Goal: Information Seeking & Learning: Learn about a topic

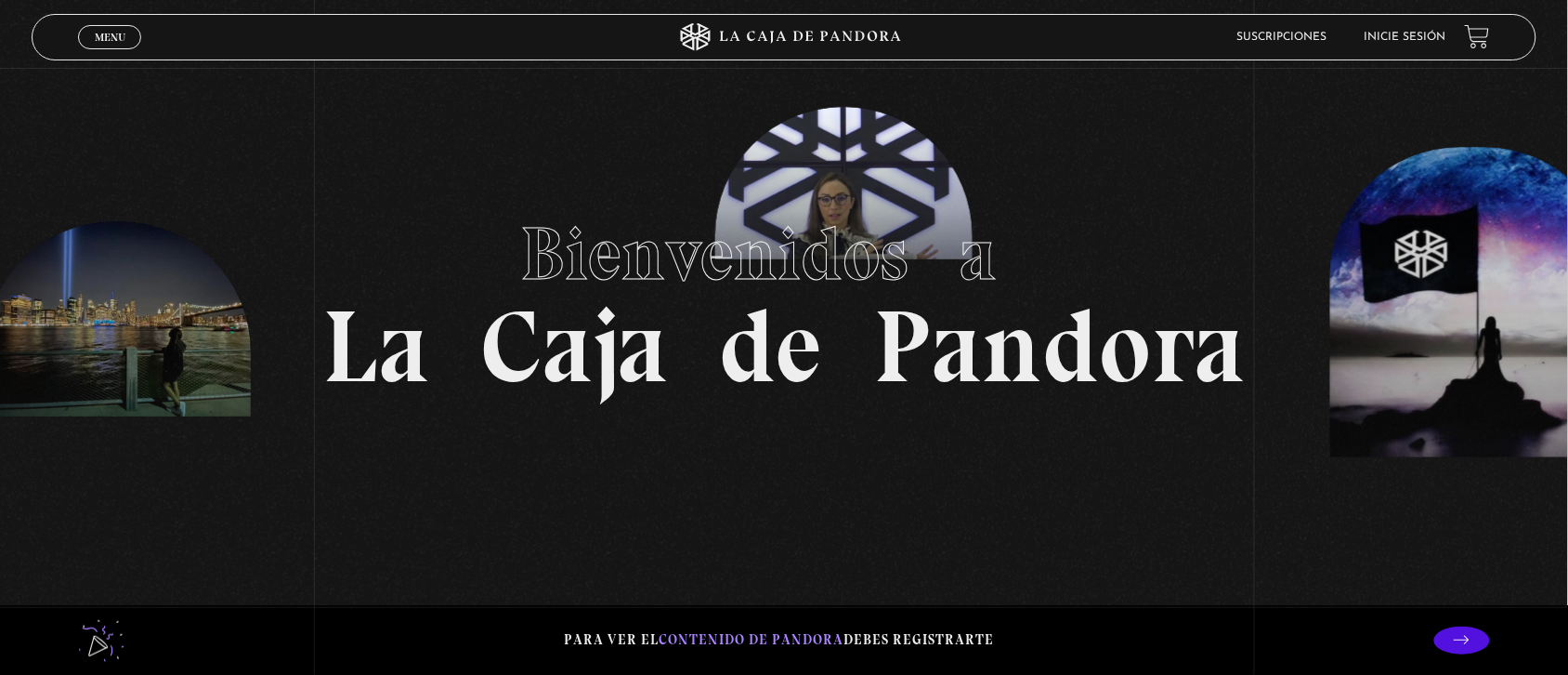
scroll to position [47, 0]
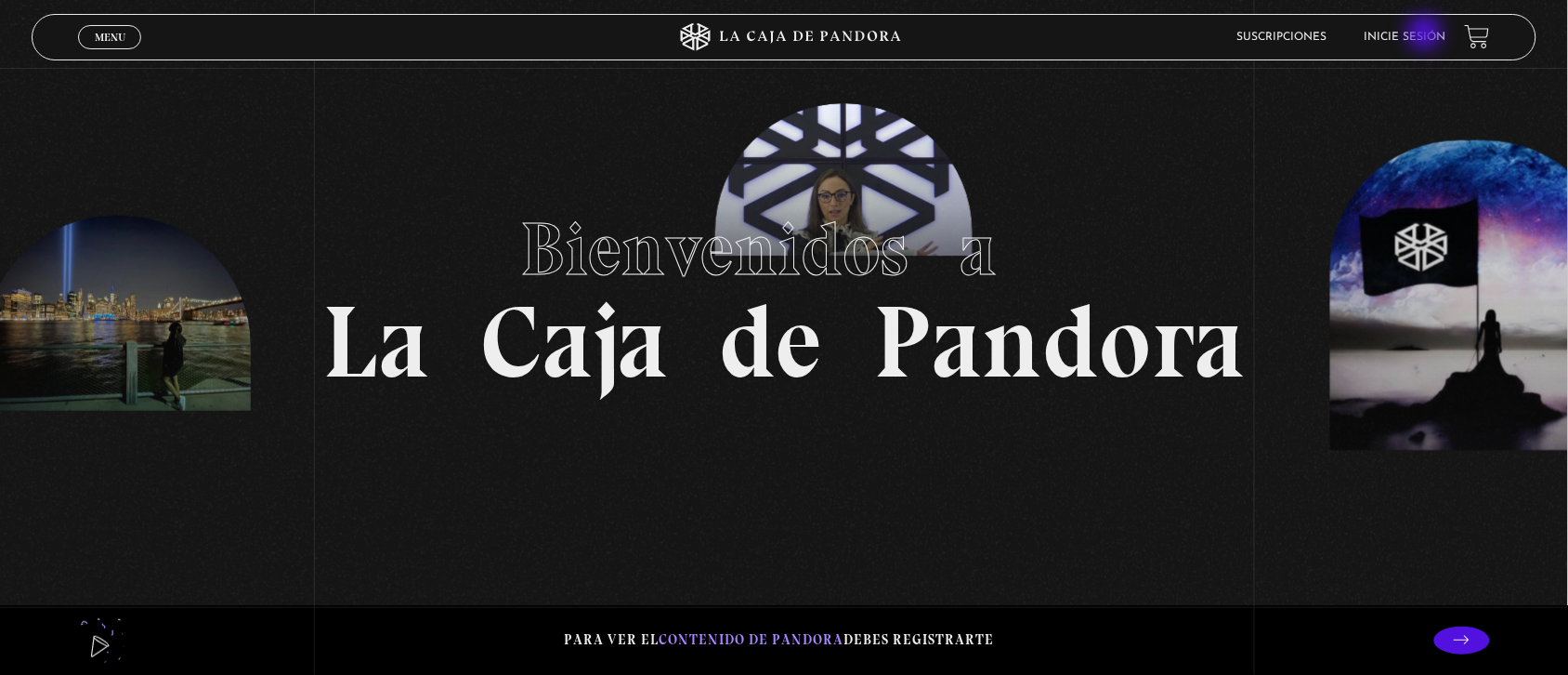
click at [1427, 34] on link "Inicie sesión" at bounding box center [1406, 37] width 82 height 11
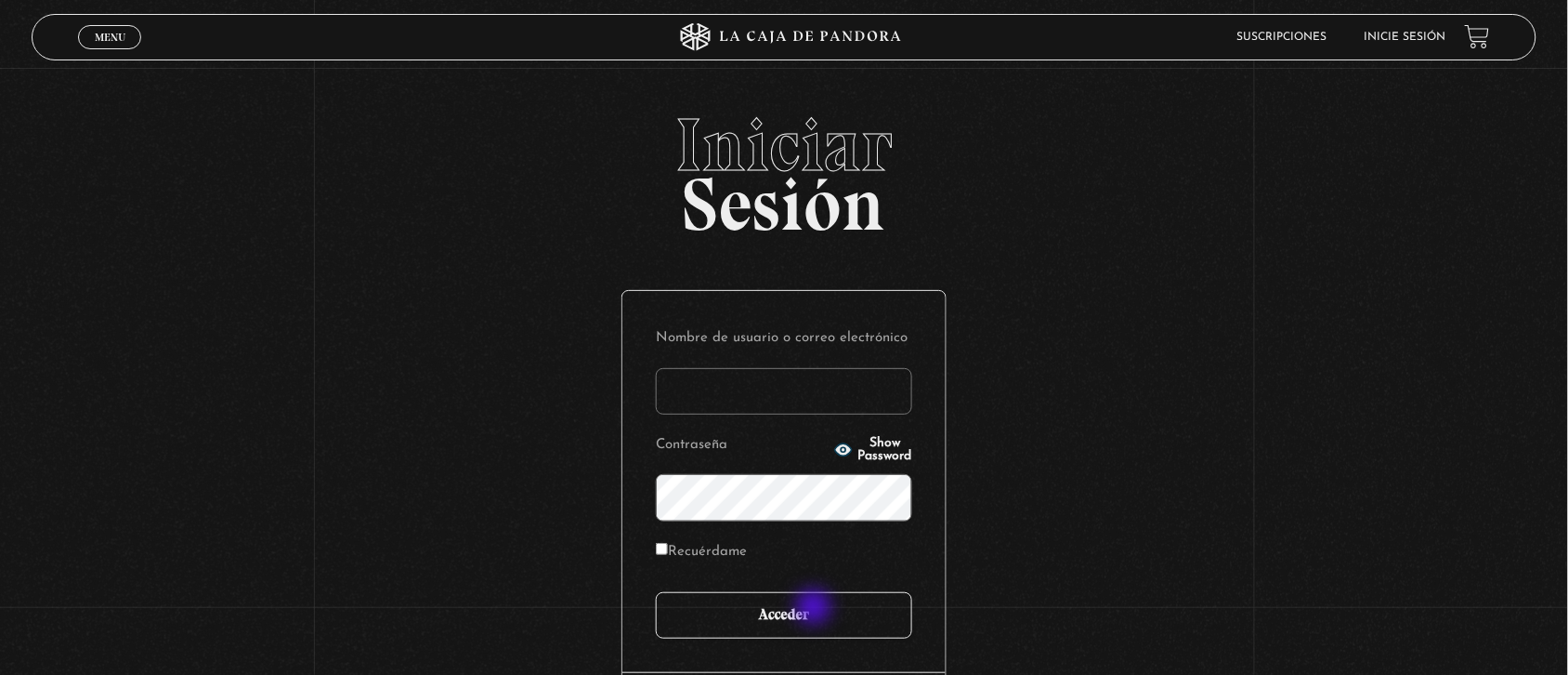
type input "[EMAIL_ADDRESS][DOMAIN_NAME]"
click at [815, 609] on input "Acceder" at bounding box center [784, 615] width 256 height 47
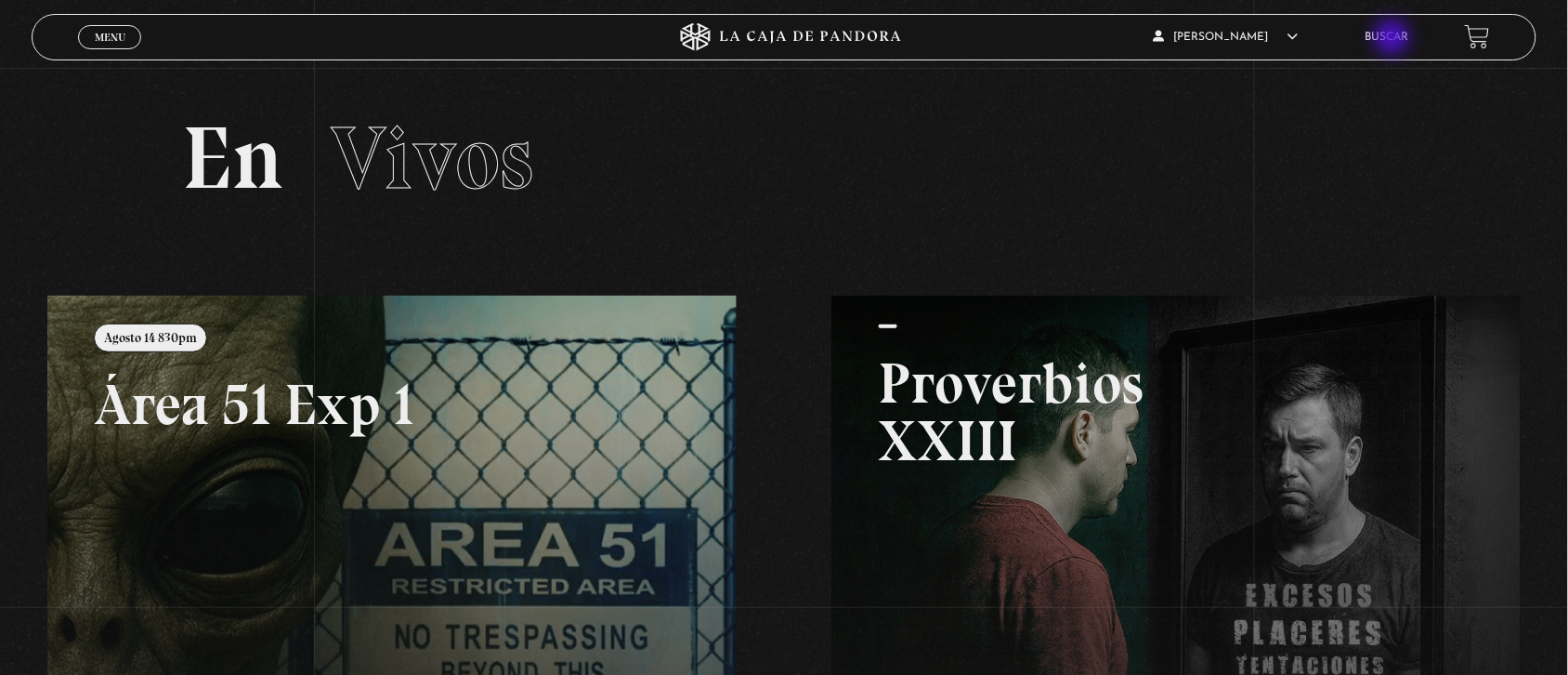
click at [1394, 39] on link "Buscar" at bounding box center [1387, 37] width 44 height 11
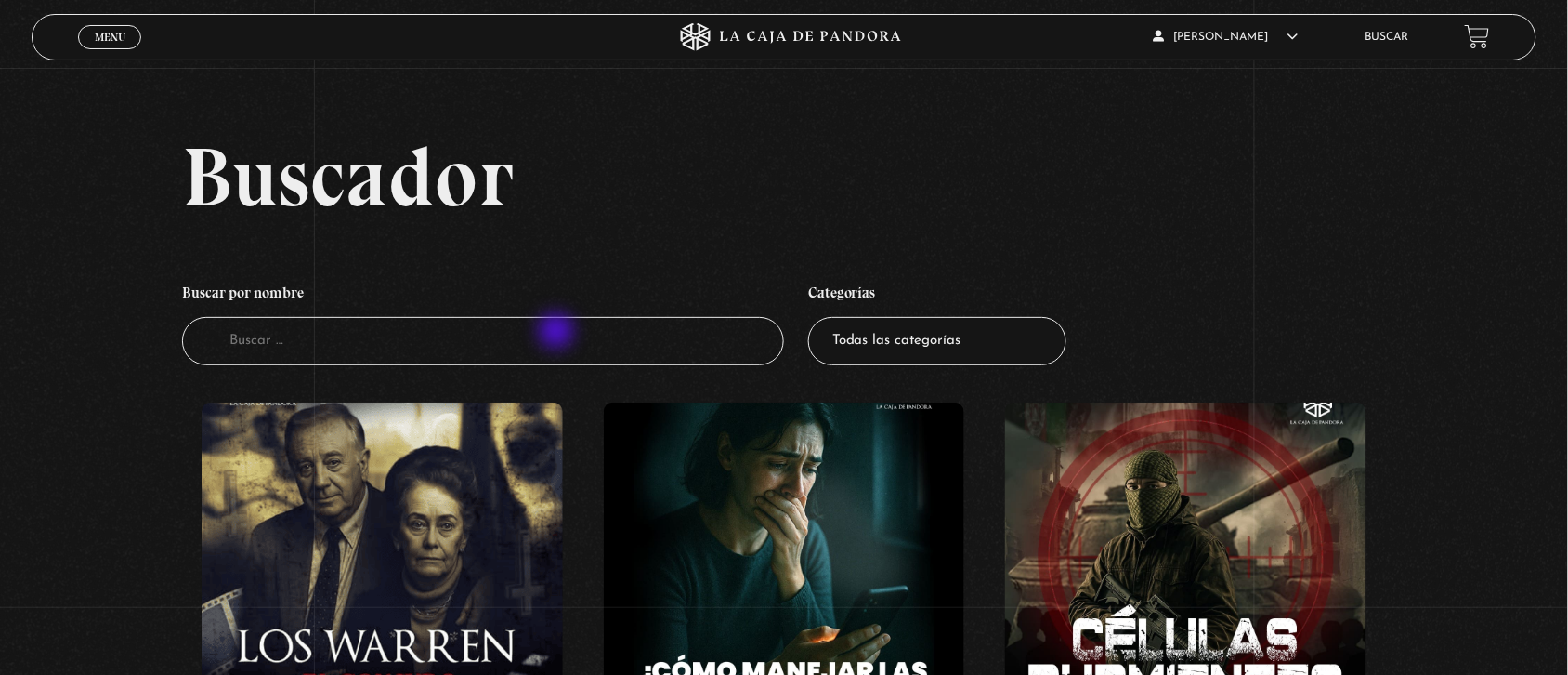
click at [558, 333] on input "Buscador" at bounding box center [483, 341] width 602 height 50
type input "induismo"
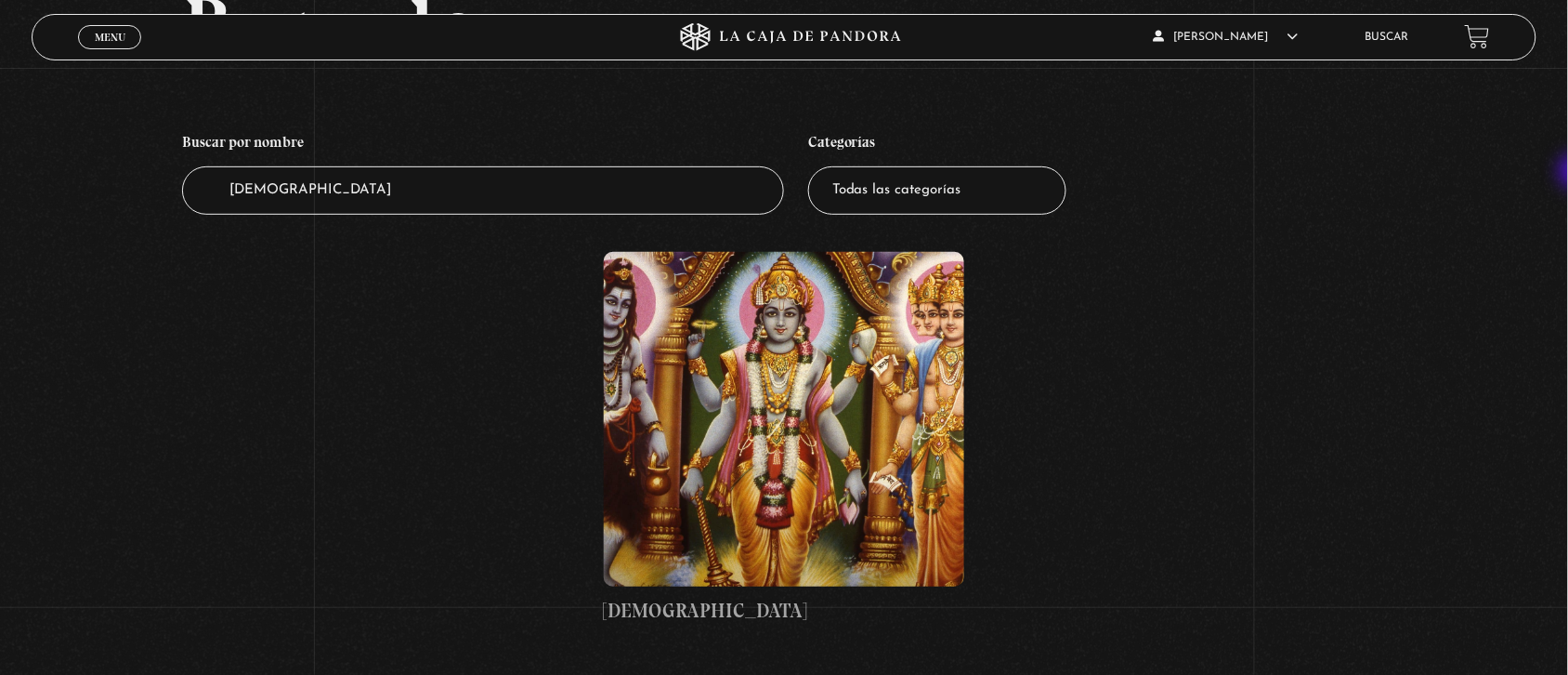
scroll to position [153, 0]
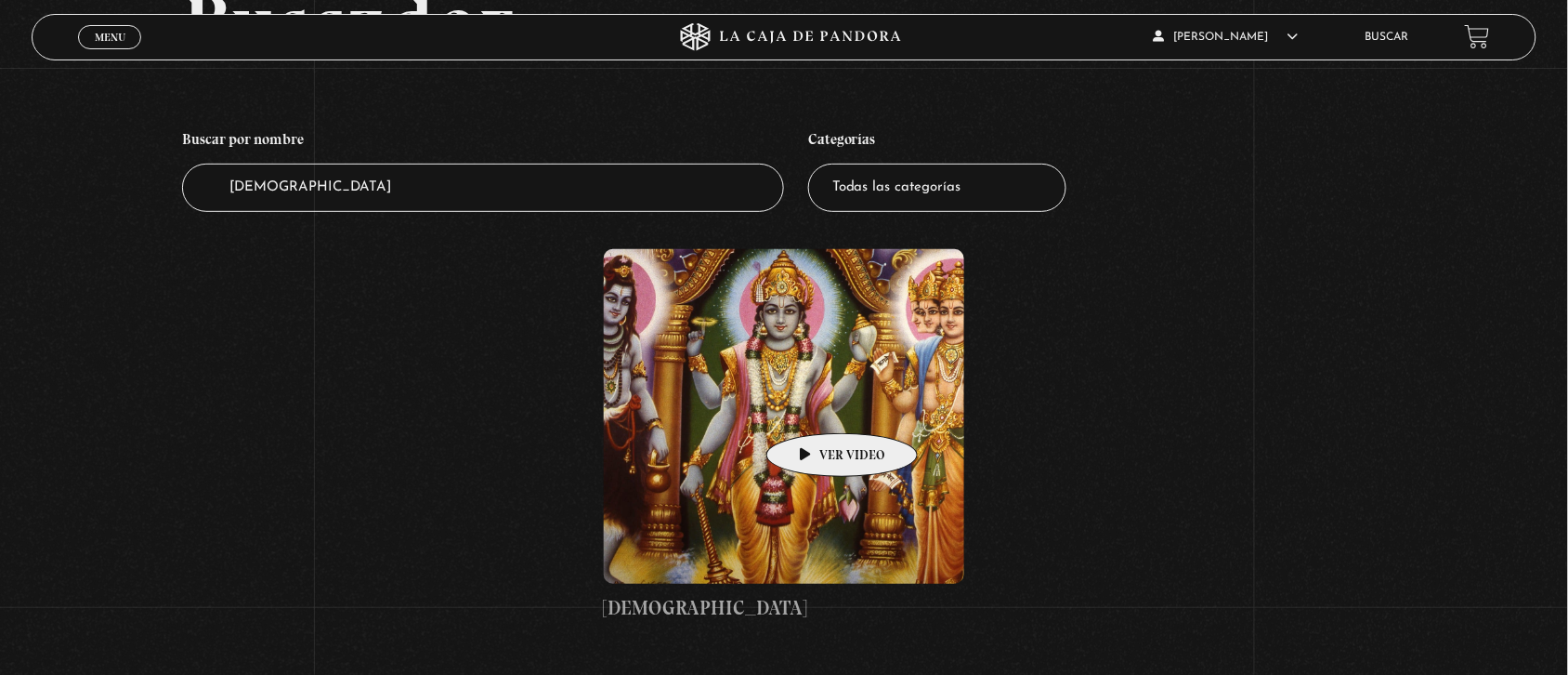
click at [812, 405] on figure at bounding box center [784, 416] width 361 height 335
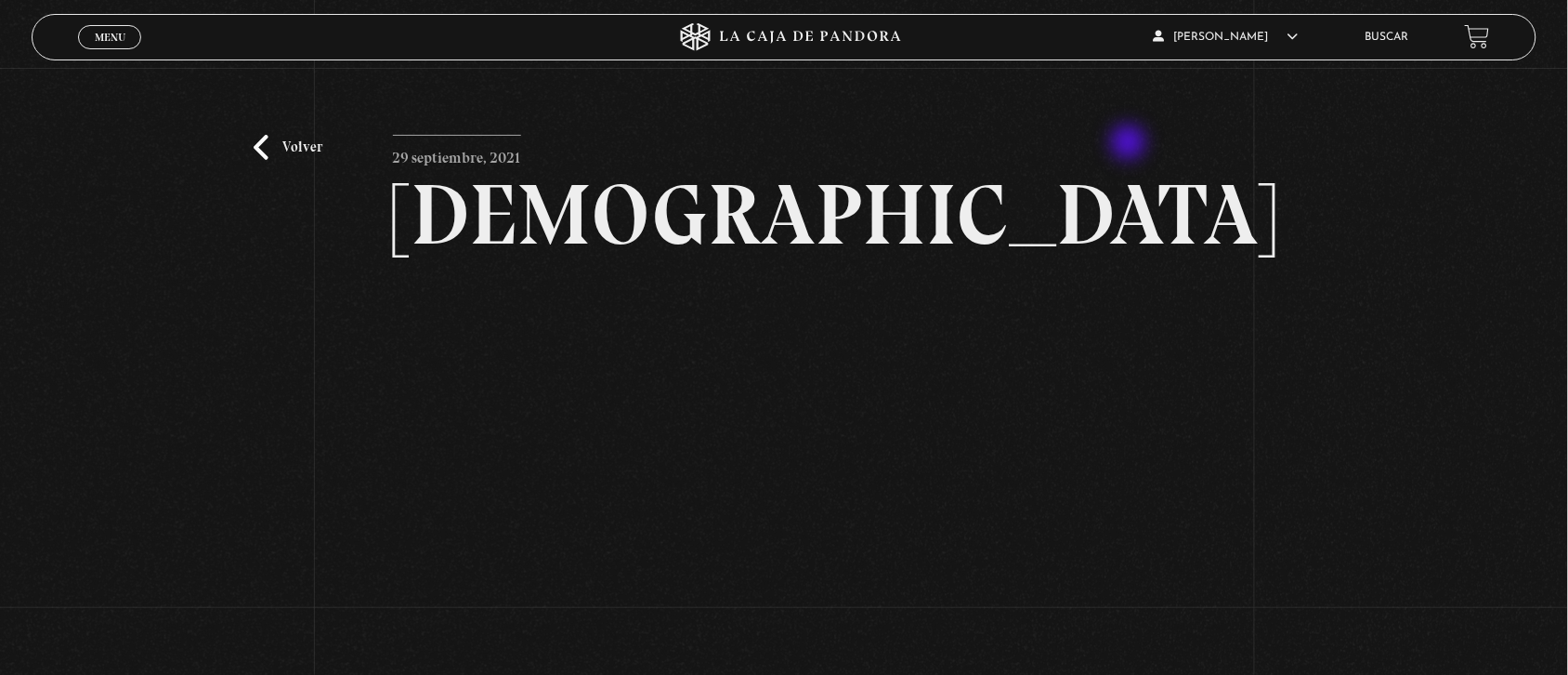
click at [1130, 144] on article "[DATE] [DEMOGRAPHIC_DATA] WhatsApp Twitter Messenger Email" at bounding box center [784, 464] width 783 height 658
click at [1506, 172] on div "Volver [DATE] [DEMOGRAPHIC_DATA] WhatsApp Twitter Messenger Email" at bounding box center [784, 440] width 1568 height 744
click at [1385, 29] on li "Buscar" at bounding box center [1387, 36] width 44 height 29
click at [1394, 37] on link "Buscar" at bounding box center [1387, 37] width 44 height 11
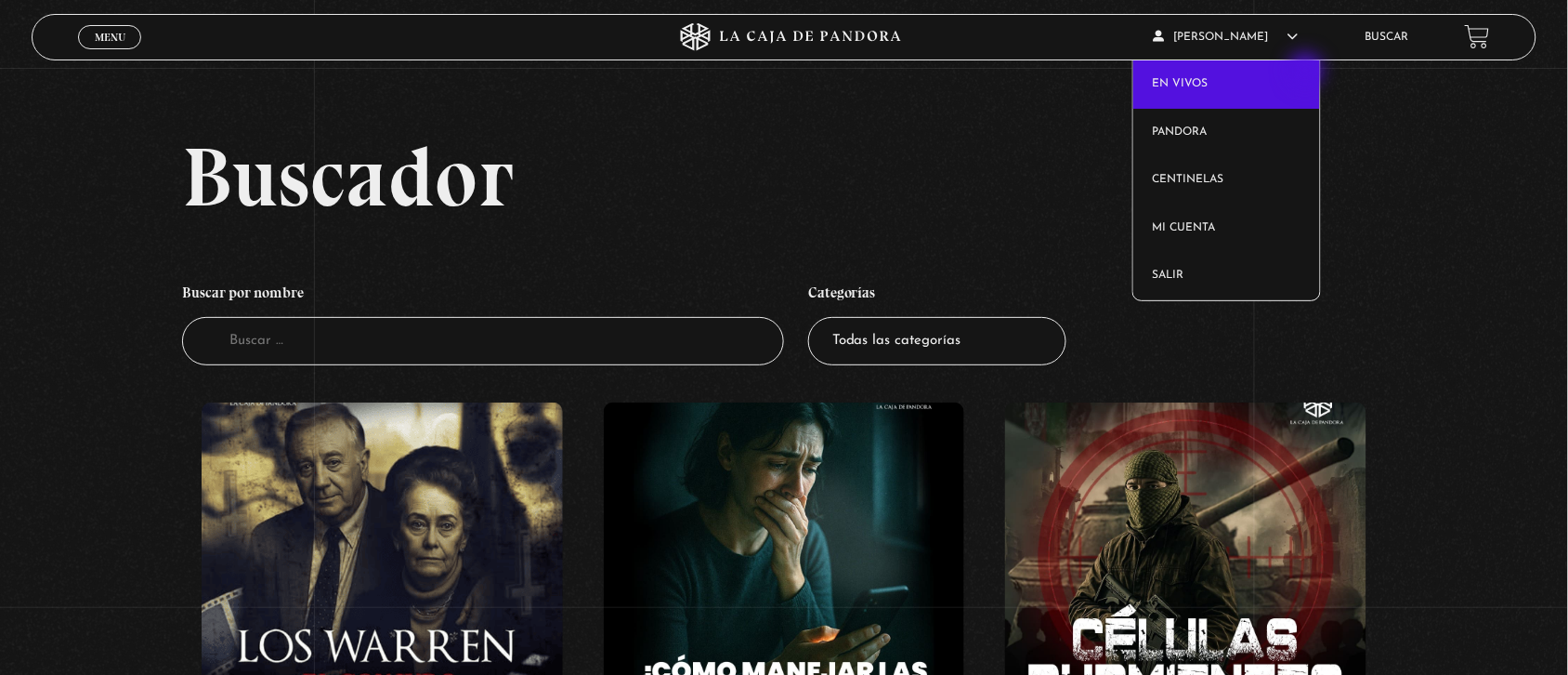
click at [1307, 73] on link "En vivos" at bounding box center [1226, 84] width 186 height 49
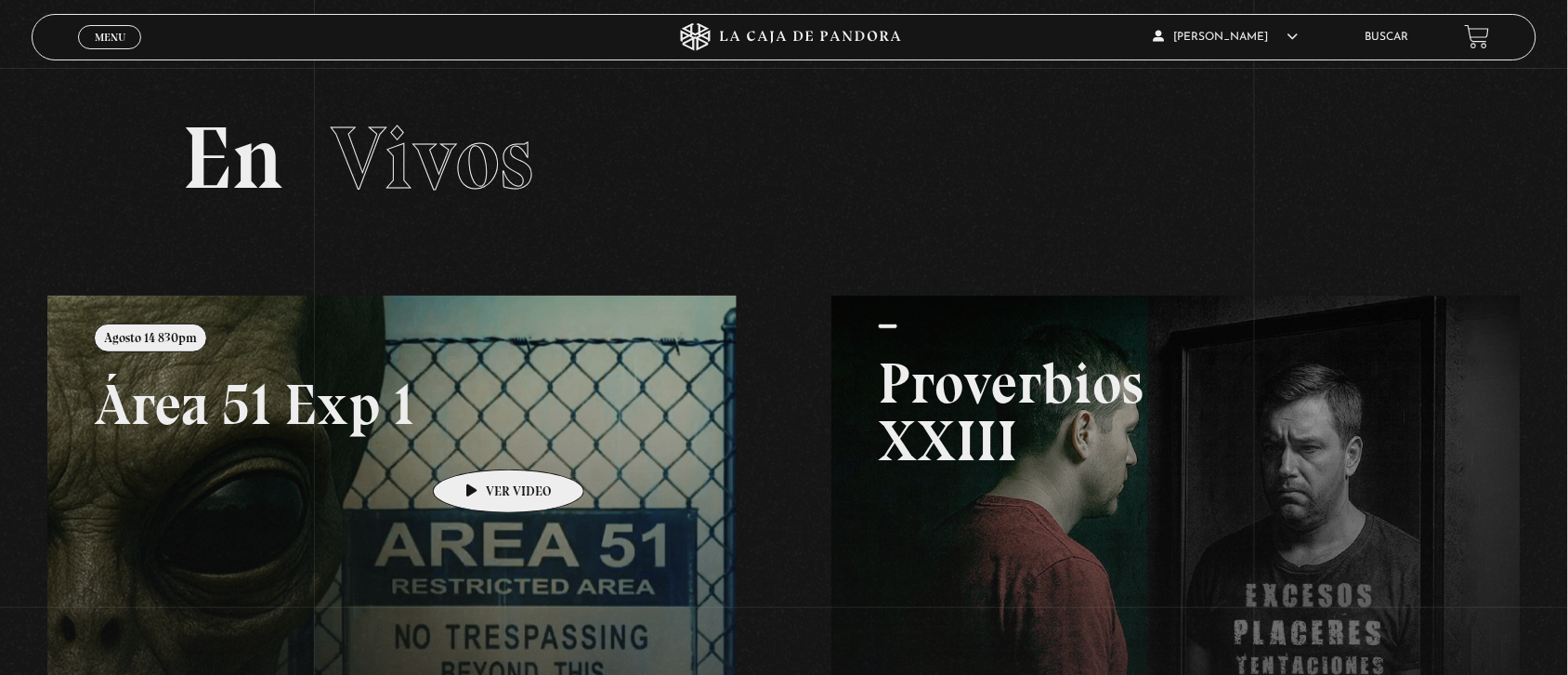
click at [480, 442] on link at bounding box center [831, 633] width 1568 height 675
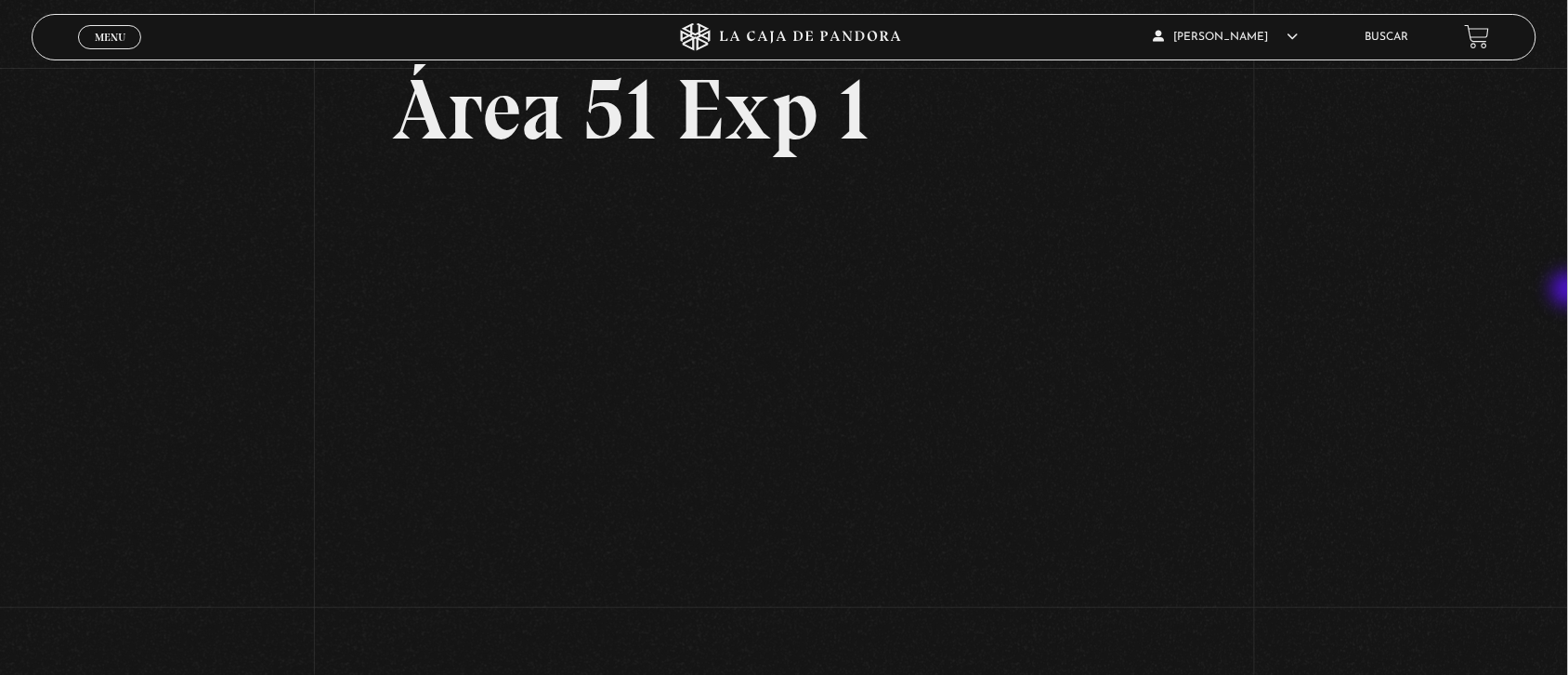
scroll to position [104, 0]
